Goal: Task Accomplishment & Management: Use online tool/utility

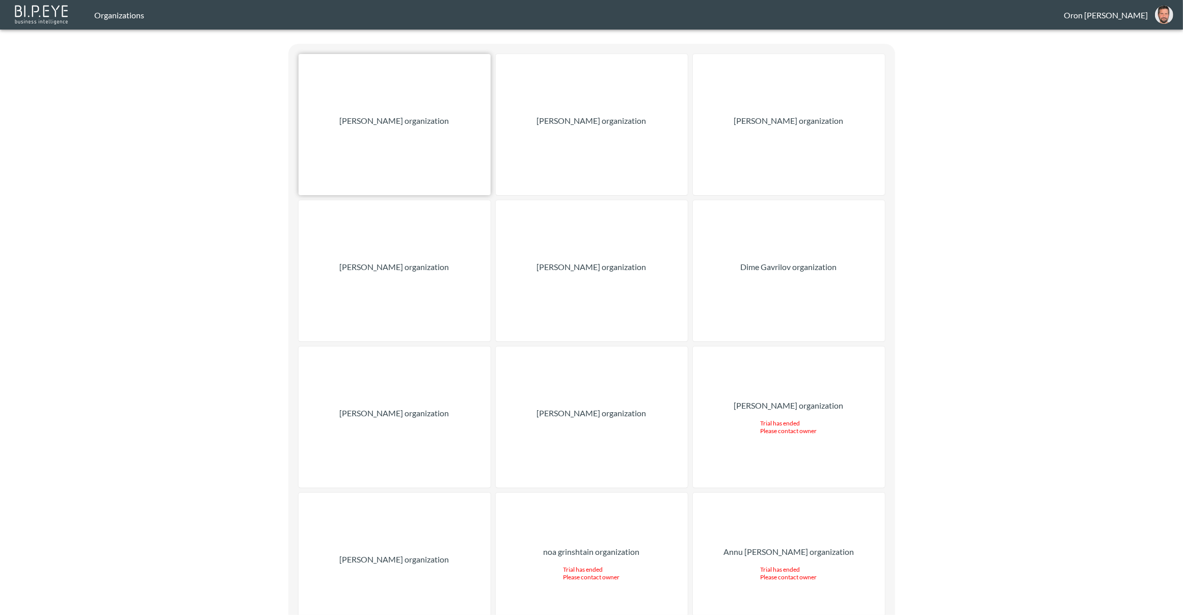
click at [450, 123] on div "[PERSON_NAME] organization" at bounding box center [395, 124] width 192 height 141
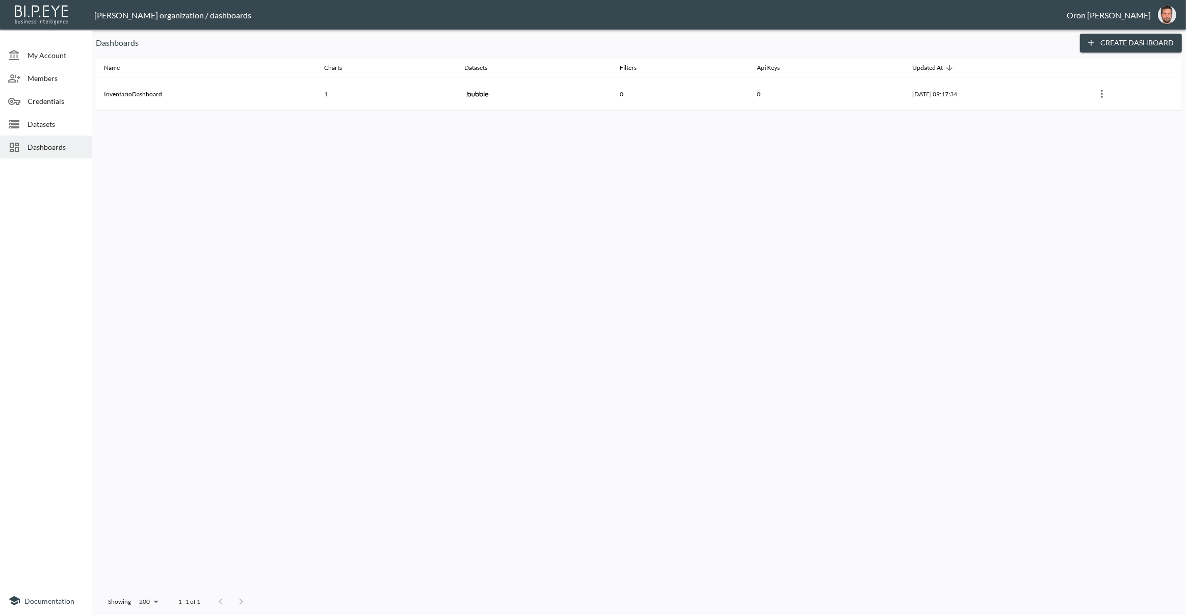
click at [60, 121] on span "Datasets" at bounding box center [56, 124] width 56 height 11
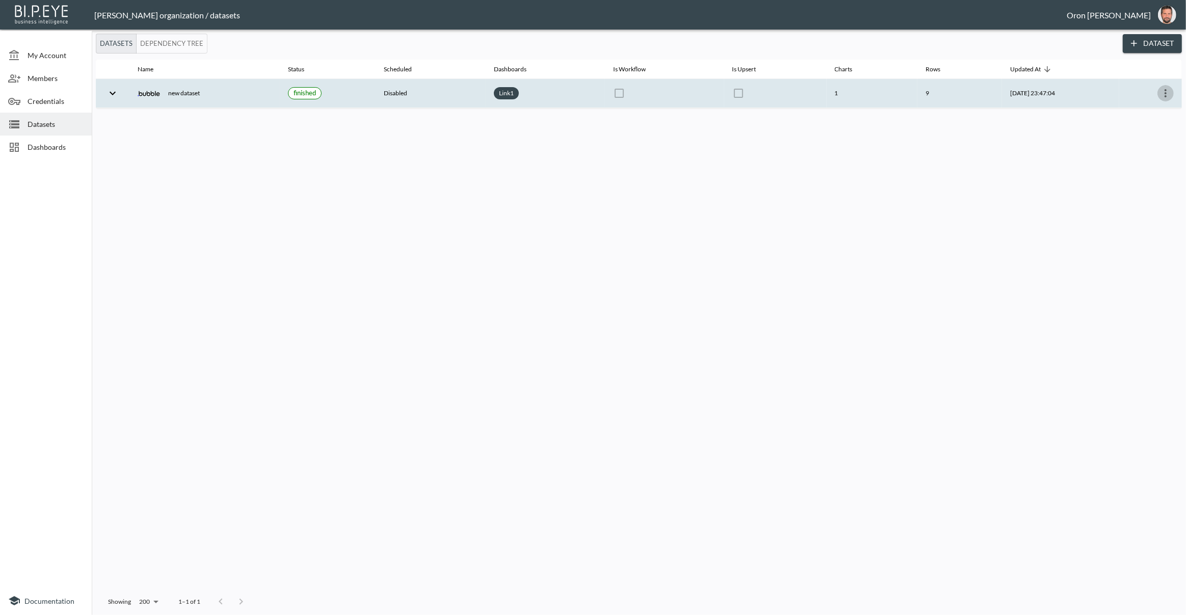
click at [1167, 95] on icon "more" at bounding box center [1165, 93] width 12 height 12
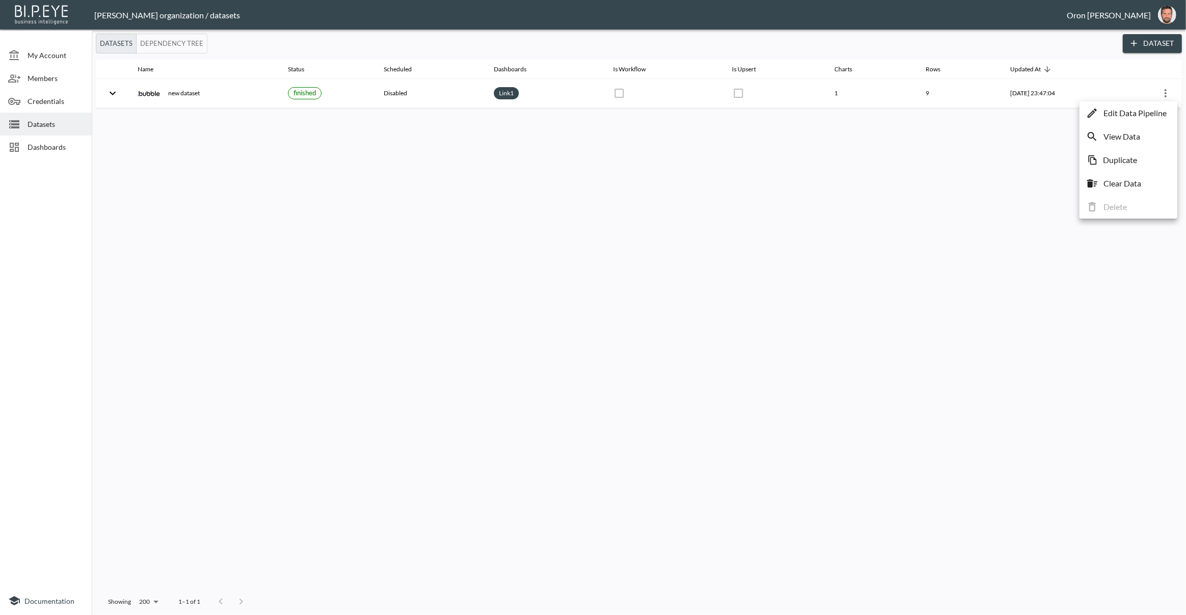
click at [1158, 108] on p "Edit Data Pipeline" at bounding box center [1134, 113] width 63 height 12
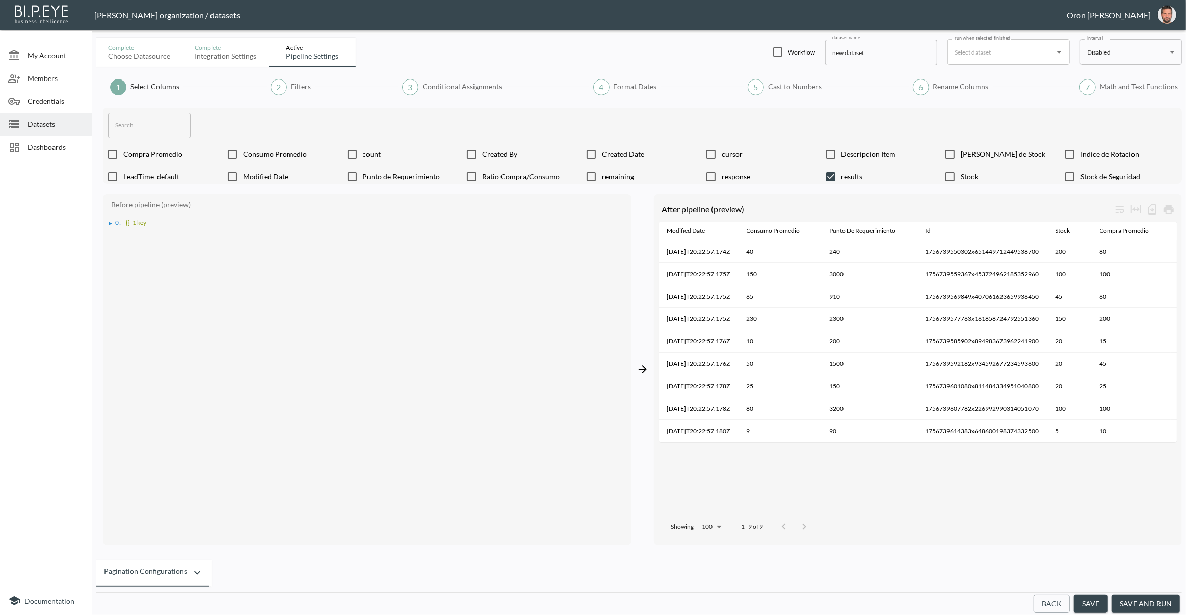
click at [774, 52] on input "checkbox" at bounding box center [777, 52] width 12 height 12
checkbox input "true"
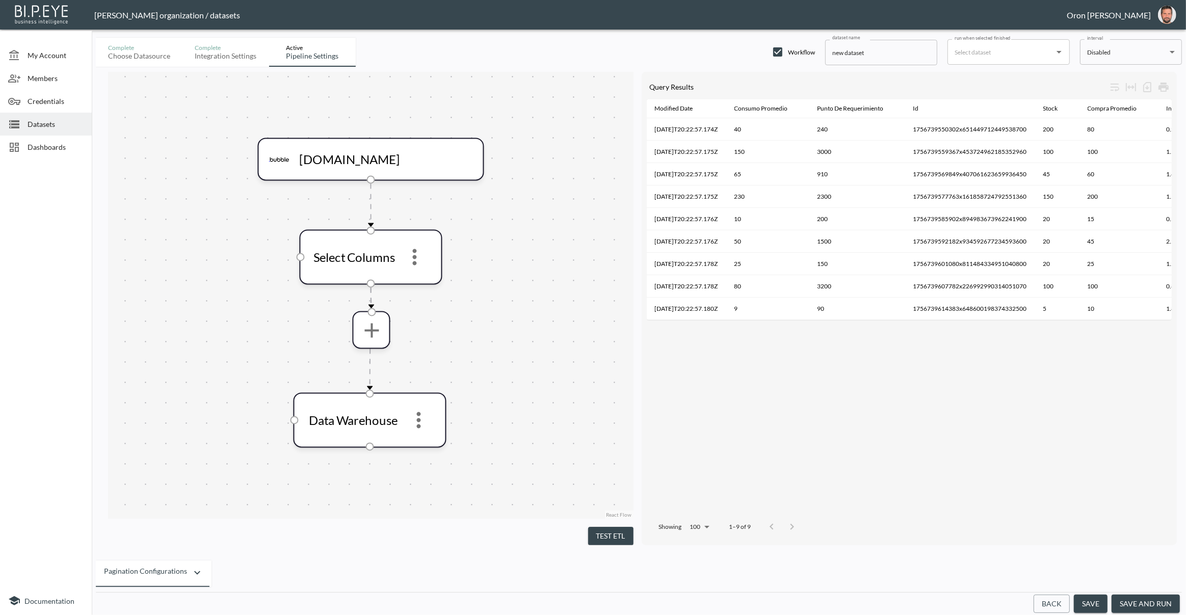
click at [607, 536] on button "Test ETL" at bounding box center [610, 536] width 45 height 19
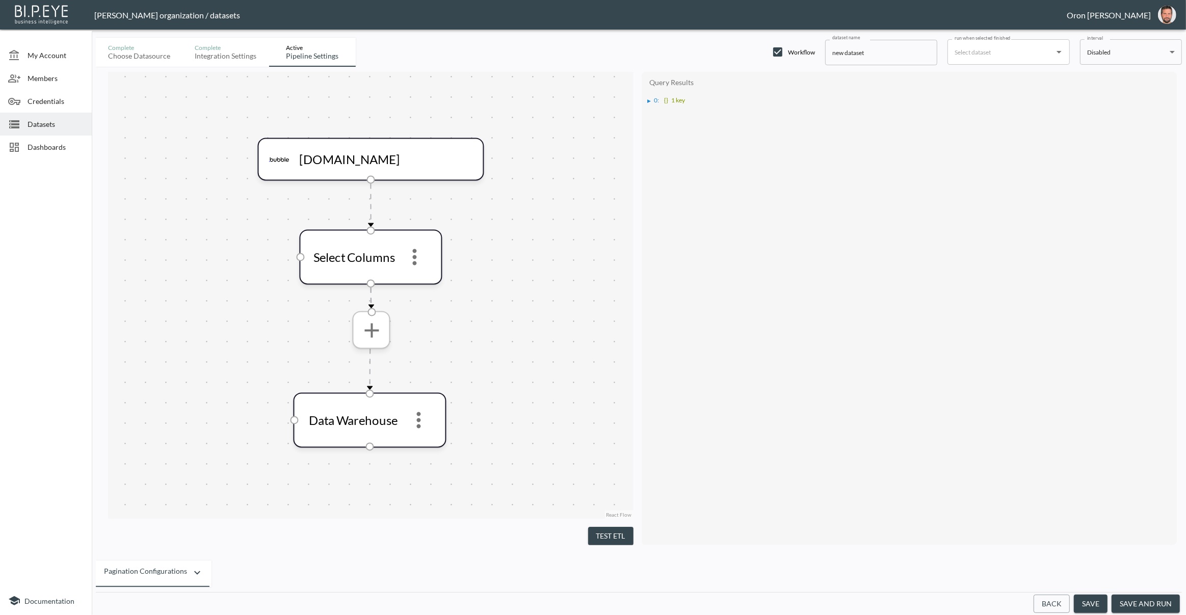
click at [379, 328] on icon "more" at bounding box center [371, 329] width 24 height 24
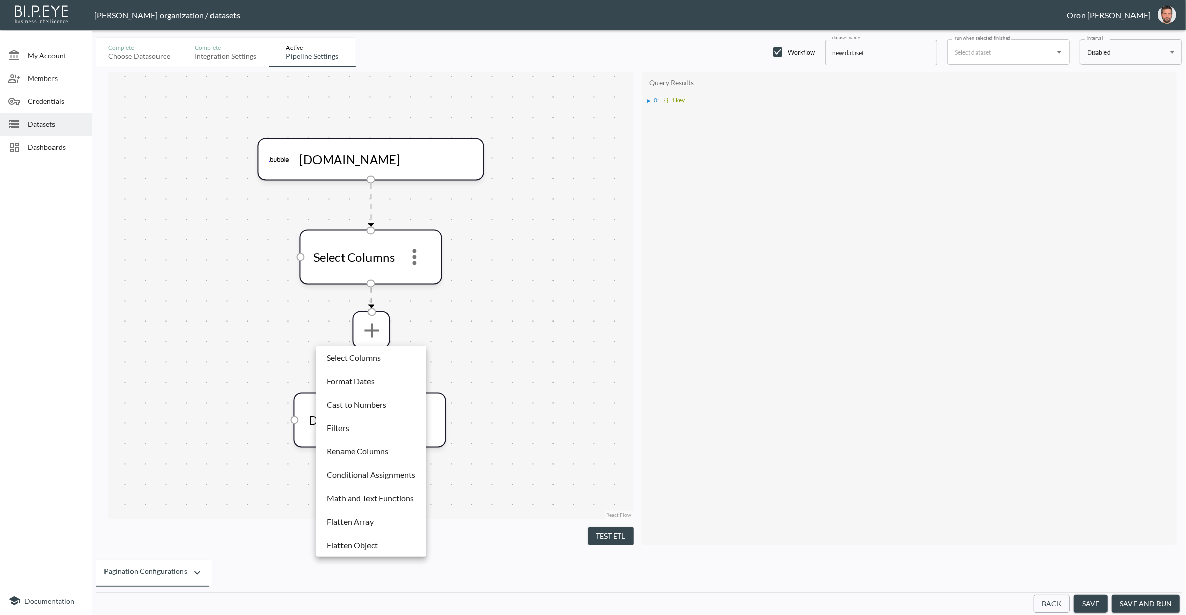
click at [370, 523] on p "Flatten Array" at bounding box center [350, 522] width 47 height 12
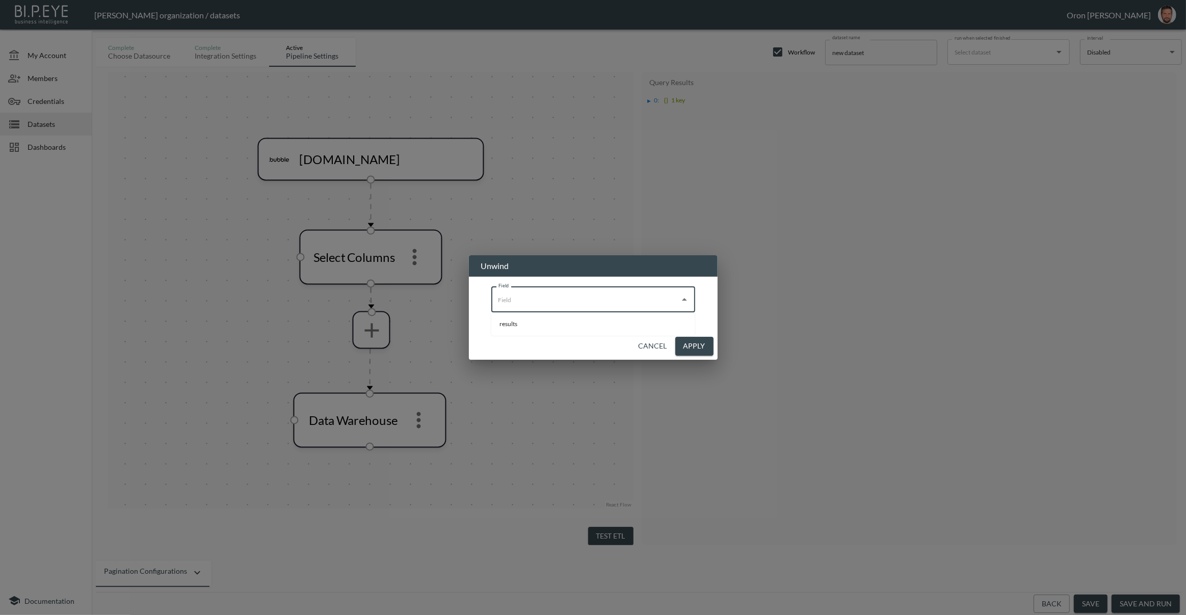
click at [524, 308] on input "Field" at bounding box center [585, 299] width 179 height 16
drag, startPoint x: 523, startPoint y: 320, endPoint x: 669, endPoint y: 333, distance: 145.8
click at [524, 320] on li "results" at bounding box center [593, 323] width 204 height 15
type input "results"
click at [710, 344] on button "Apply" at bounding box center [694, 346] width 38 height 19
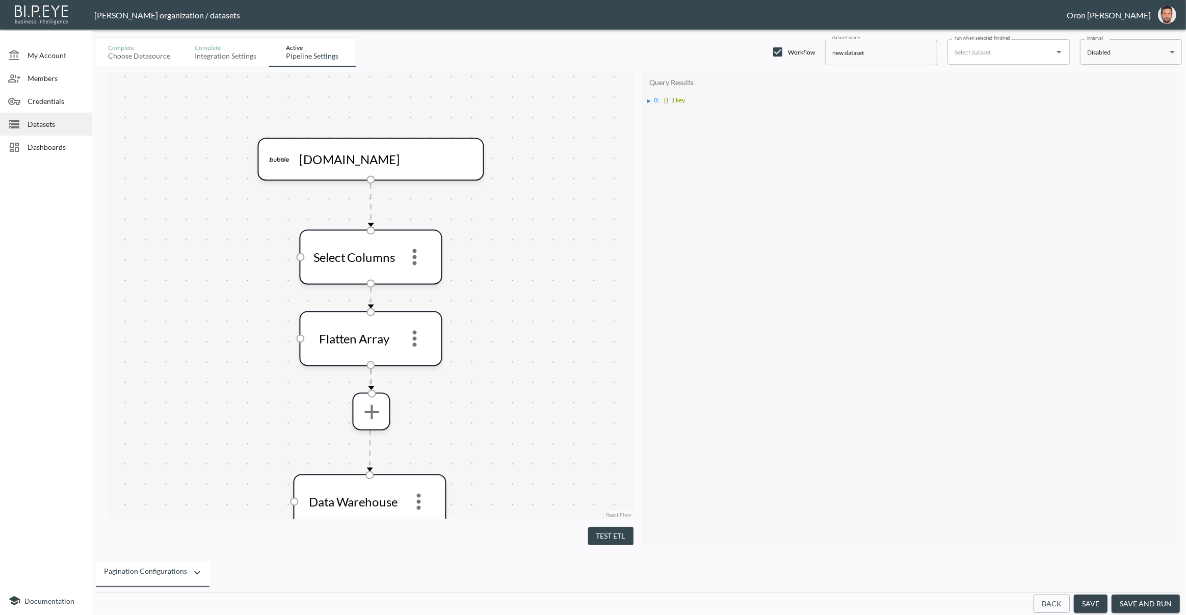
drag, startPoint x: 613, startPoint y: 533, endPoint x: 591, endPoint y: 547, distance: 27.0
click at [613, 533] on button "Test ETL" at bounding box center [610, 536] width 45 height 19
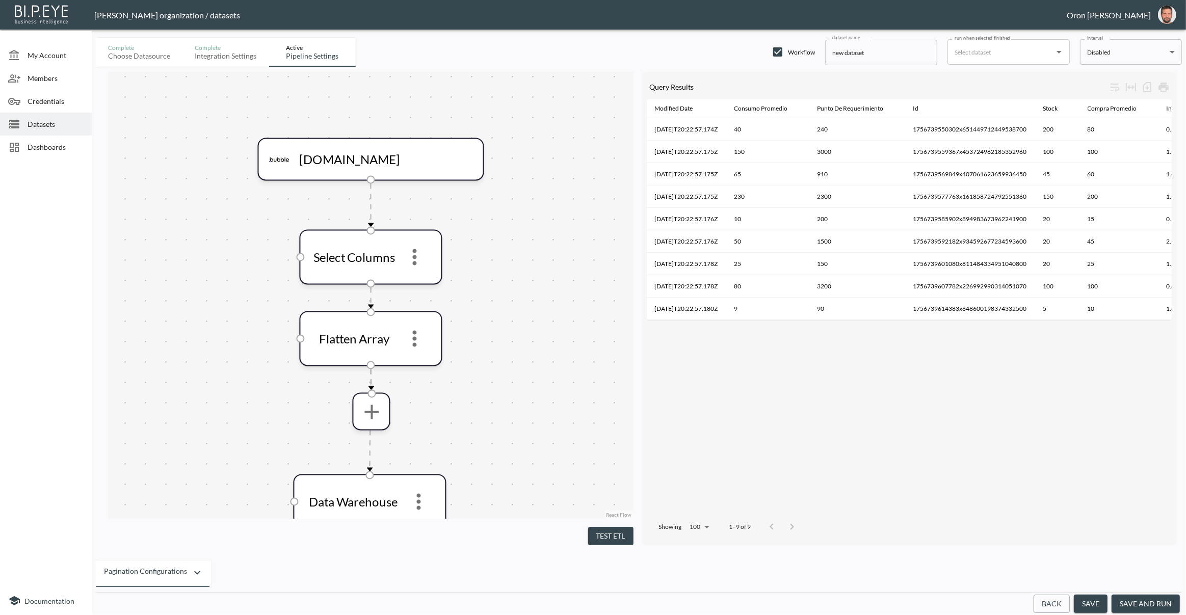
drag, startPoint x: 1137, startPoint y: 603, endPoint x: 1131, endPoint y: 600, distance: 7.5
click at [1137, 603] on button "save and run" at bounding box center [1145, 604] width 68 height 19
